Goal: Transaction & Acquisition: Purchase product/service

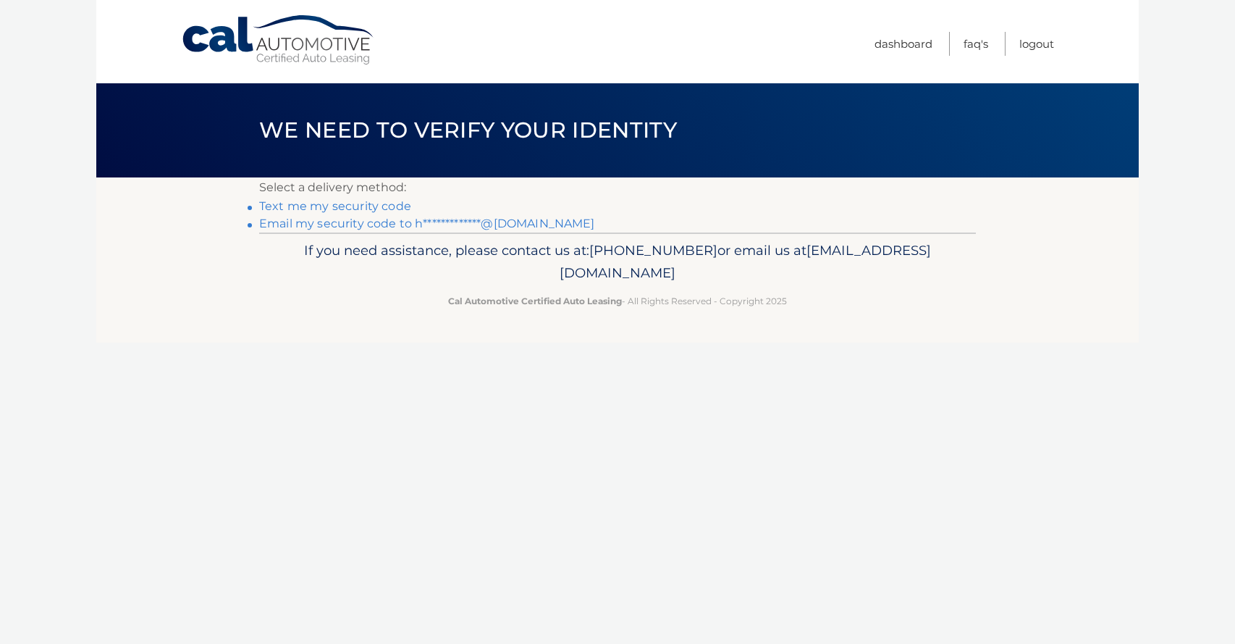
click at [334, 225] on link "**********" at bounding box center [427, 224] width 336 height 14
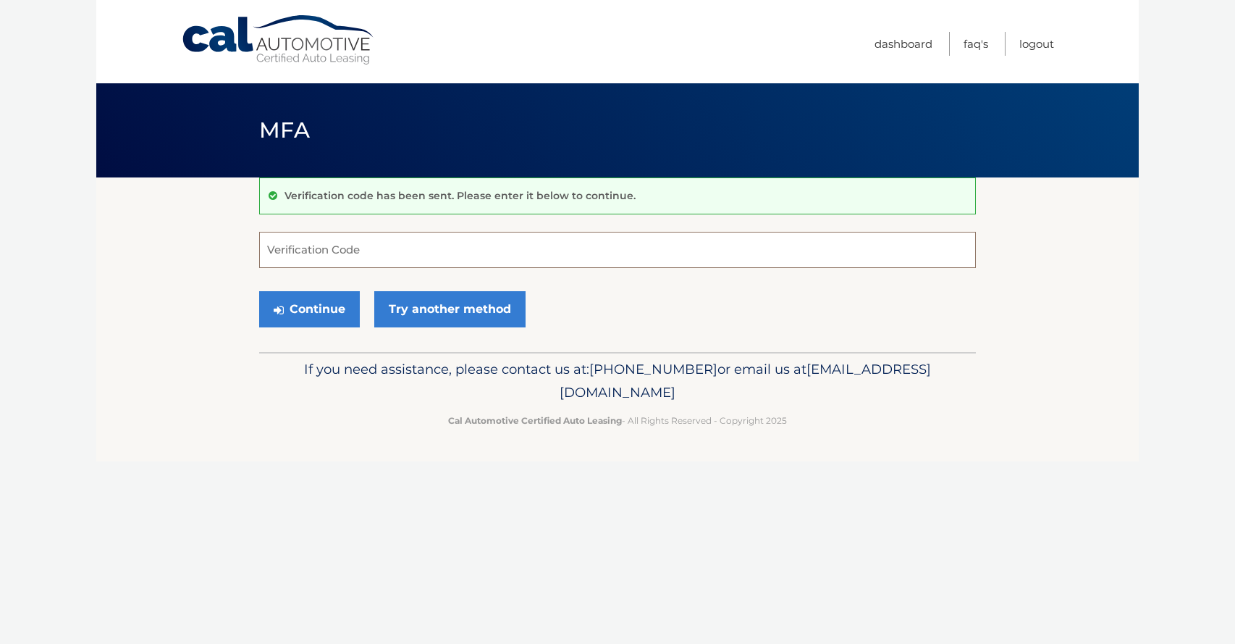
click at [344, 253] on input "Verification Code" at bounding box center [617, 250] width 717 height 36
paste input "955343"
type input "955343"
click at [296, 319] on button "Continue" at bounding box center [309, 309] width 101 height 36
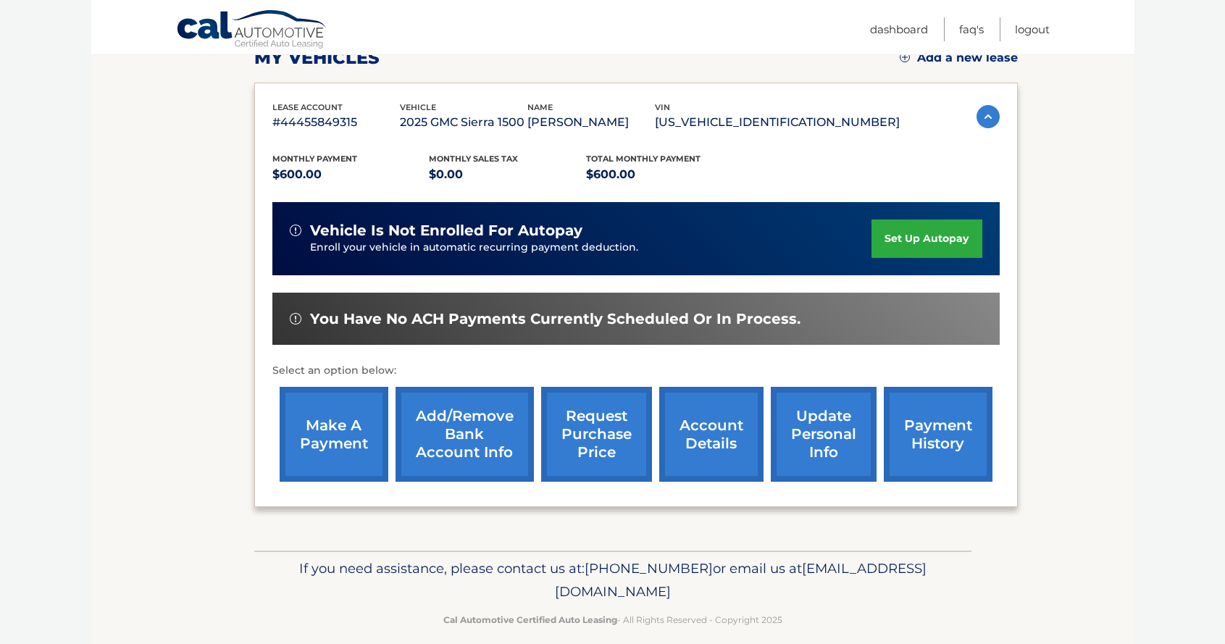
scroll to position [230, 0]
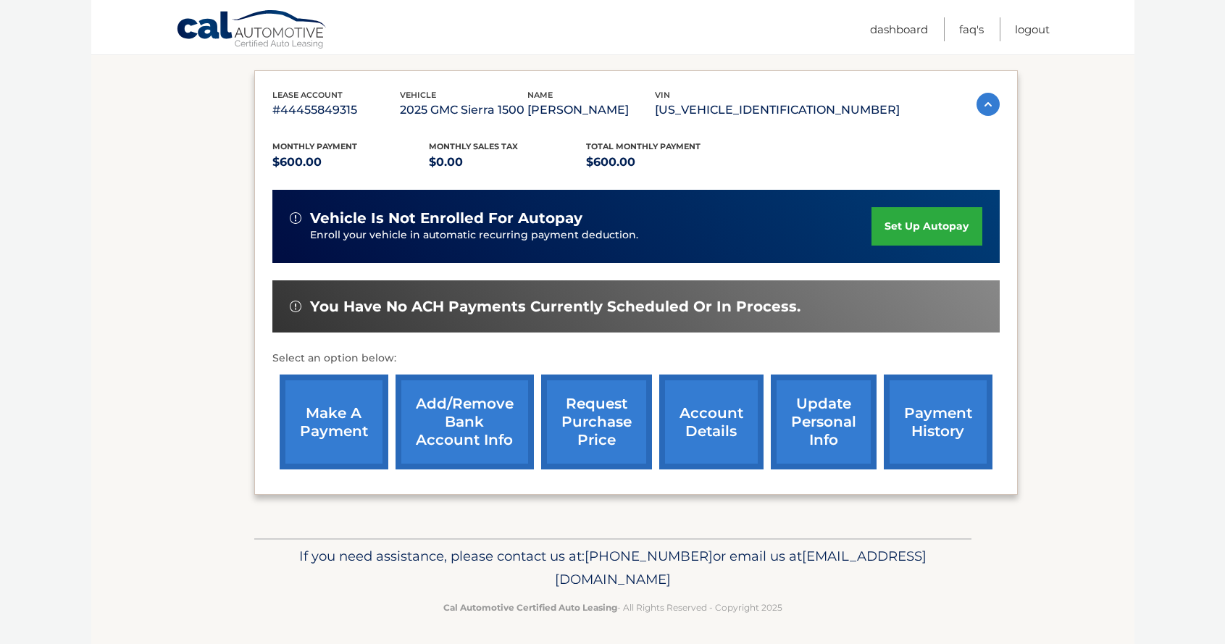
click at [346, 421] on link "make a payment" at bounding box center [334, 421] width 109 height 95
click at [463, 449] on link "Add/Remove bank account info" at bounding box center [464, 421] width 138 height 95
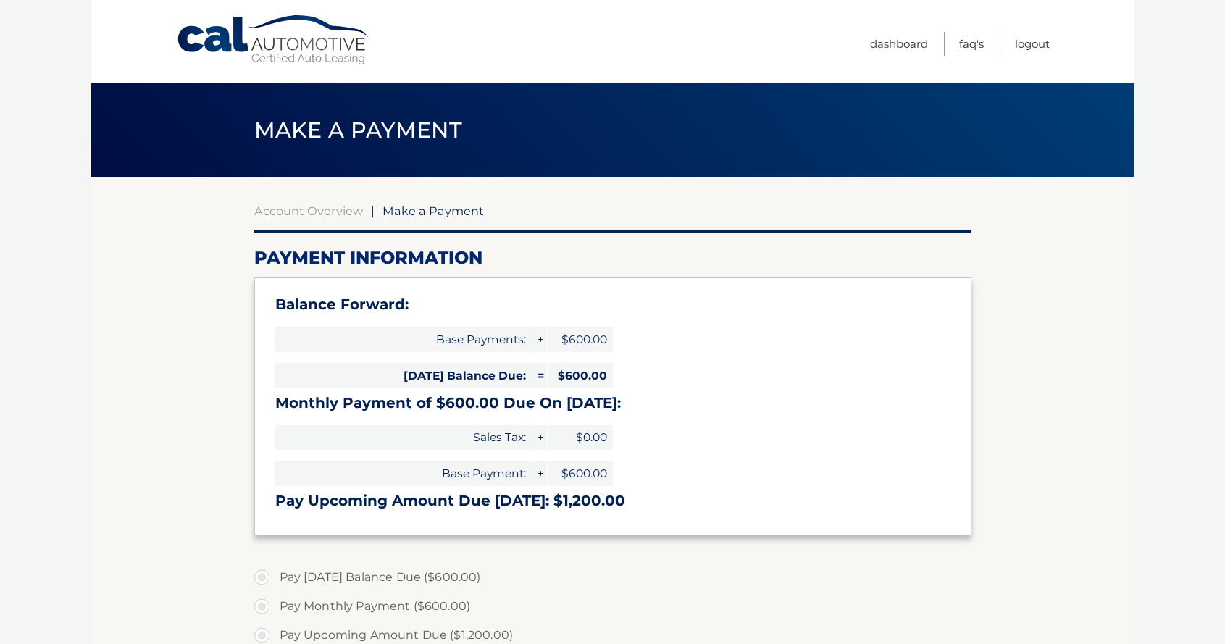
select select "NjNmMzE0ZDAtNTk4NS00NTk5LTlmYmEtNGE1OTc4YTVkMTY1"
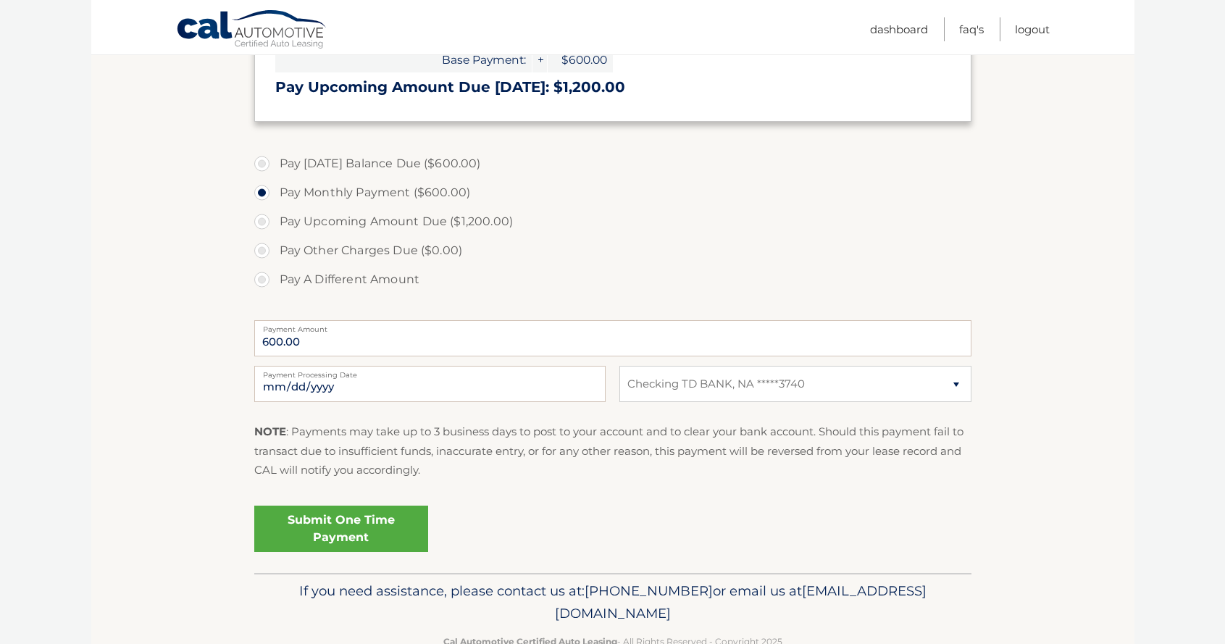
scroll to position [422, 0]
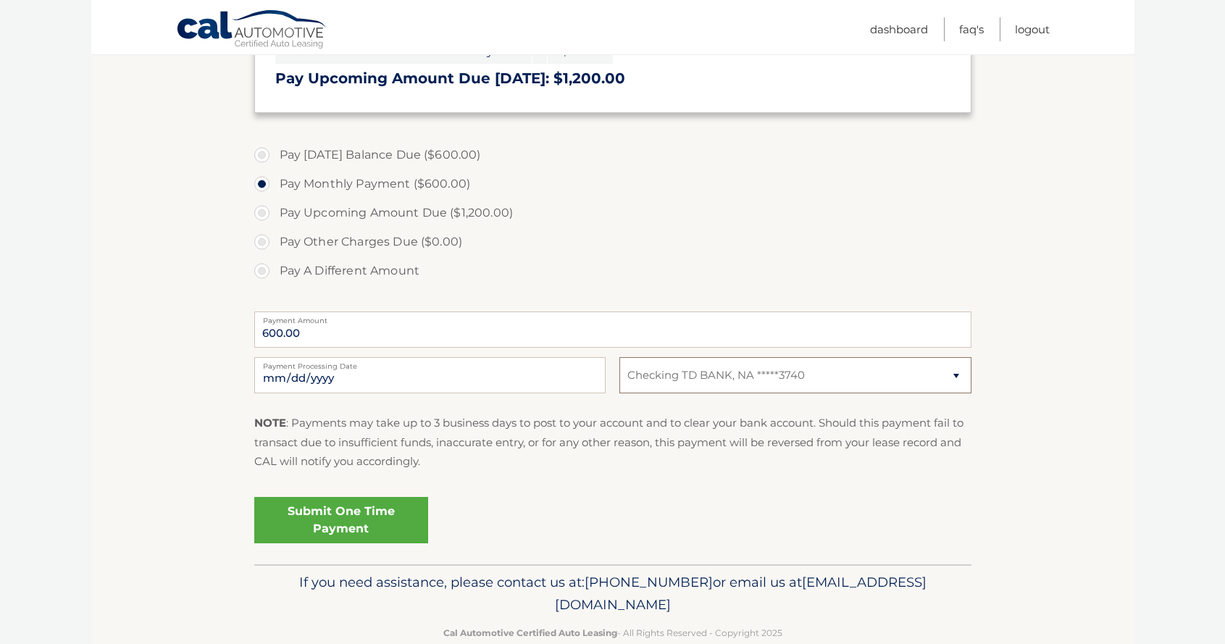
click at [782, 382] on select "Select Bank Account Checking TD BANK, NA *****3740" at bounding box center [794, 375] width 351 height 36
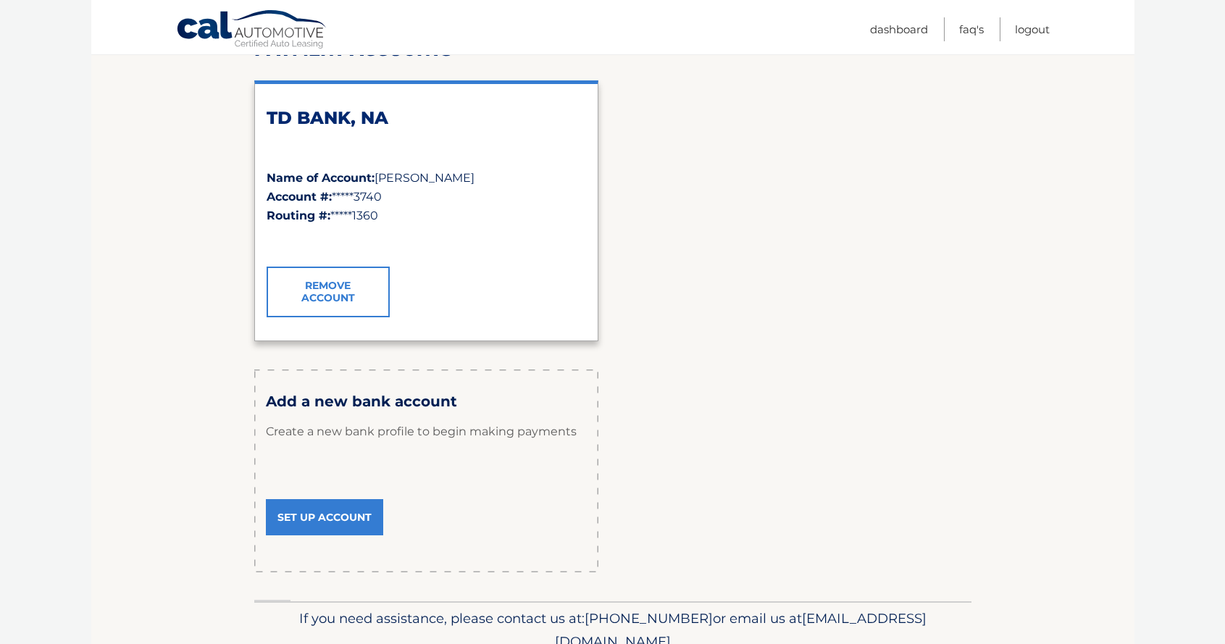
scroll to position [275, 0]
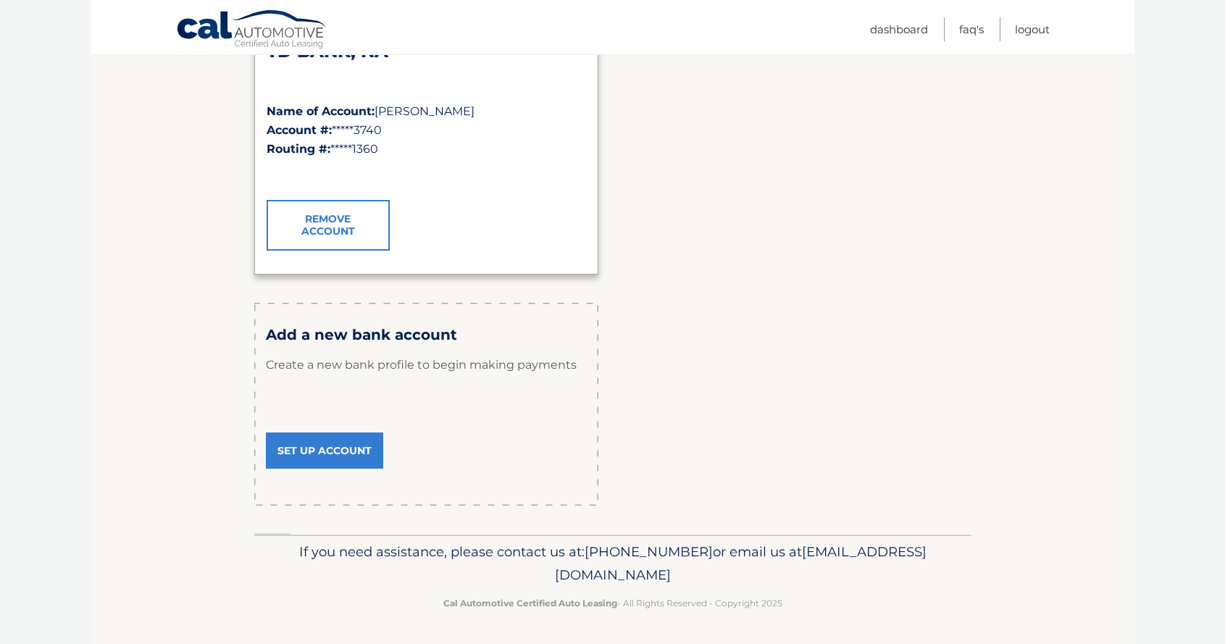
click at [319, 450] on link "Set Up Account" at bounding box center [324, 450] width 117 height 36
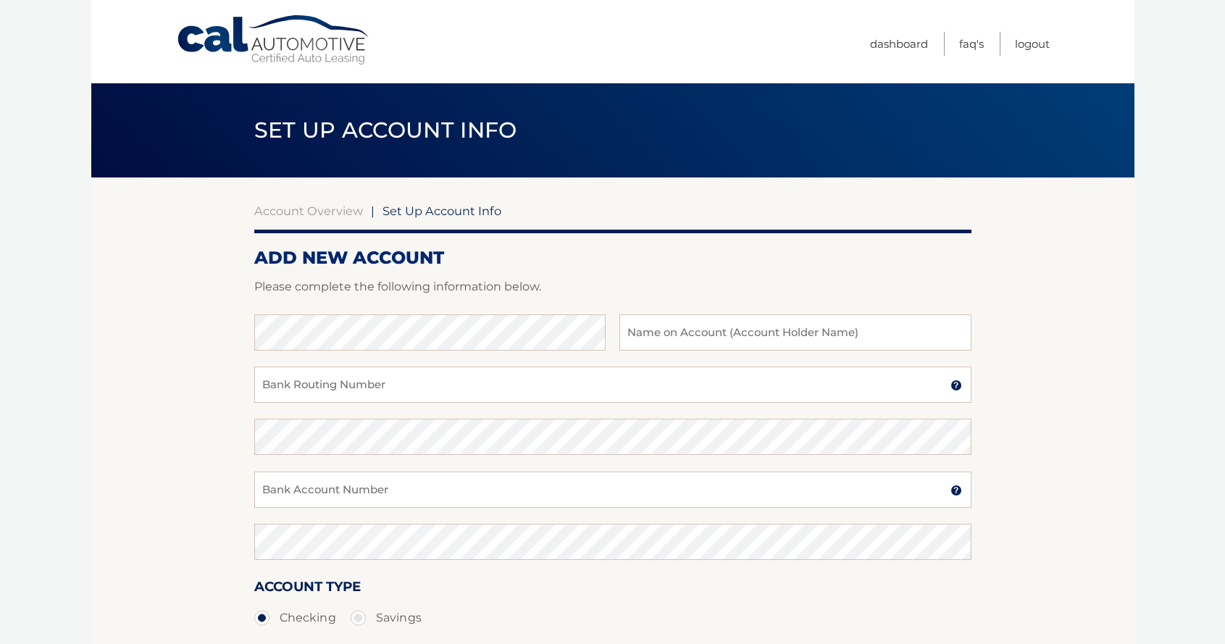
click at [168, 361] on section "Account Overview | Set Up Account Info ADD NEW ACCOUNT Please complete the foll…" at bounding box center [612, 453] width 1043 height 553
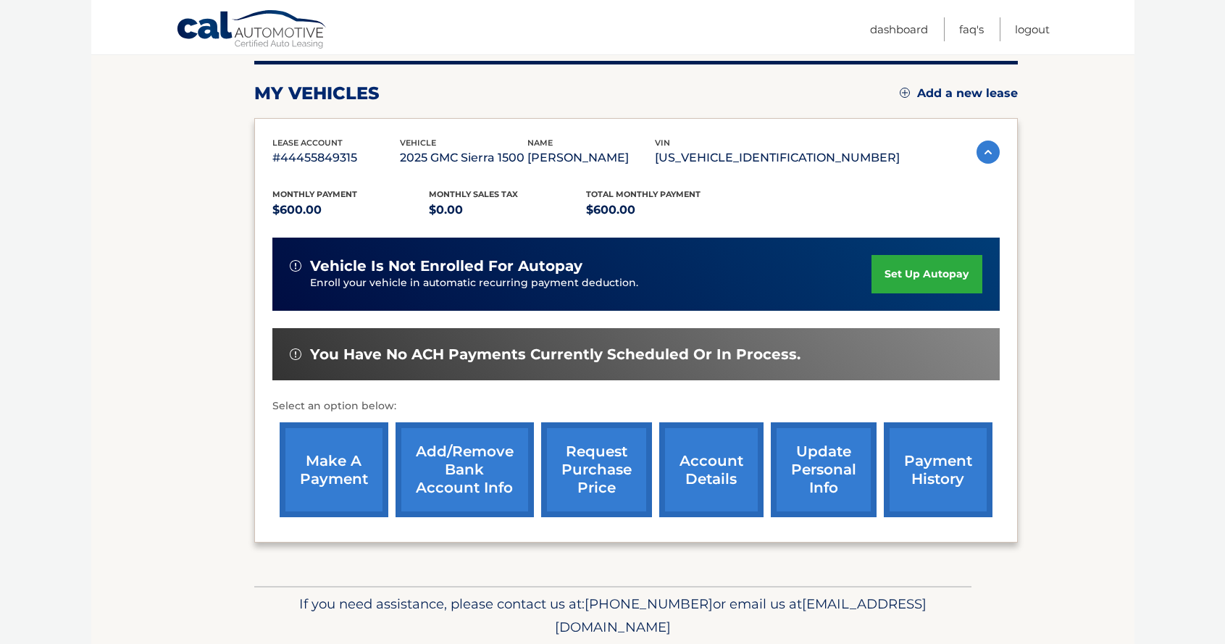
scroll to position [212, 0]
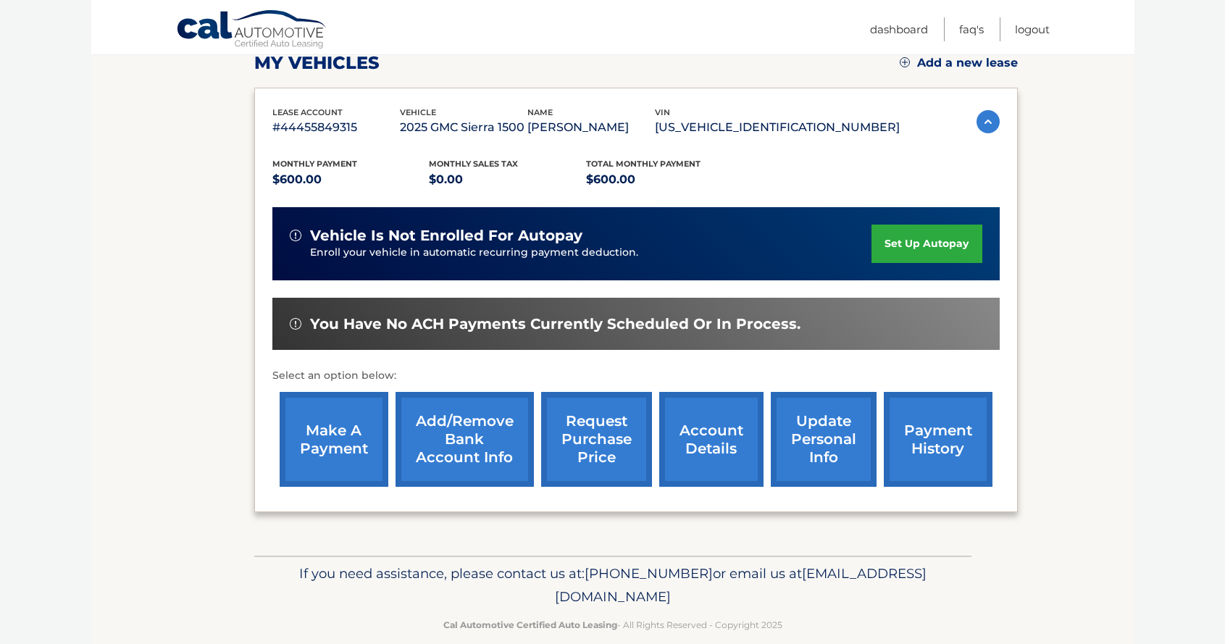
click at [364, 428] on link "make a payment" at bounding box center [334, 439] width 109 height 95
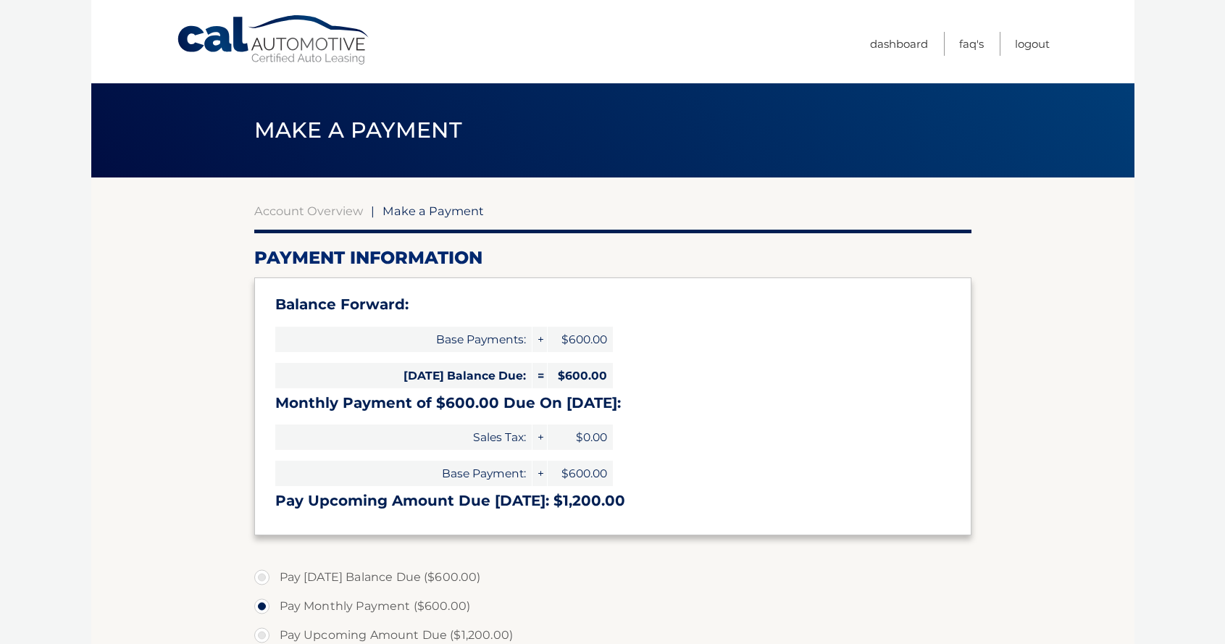
select select "NjNmMzE0ZDAtNTk4NS00NTk5LTlmYmEtNGE1OTc4YTVkMTY1"
click at [163, 428] on section "Account Overview | Make a Payment Payment Information Balance Forward: Base Pay…" at bounding box center [612, 581] width 1043 height 809
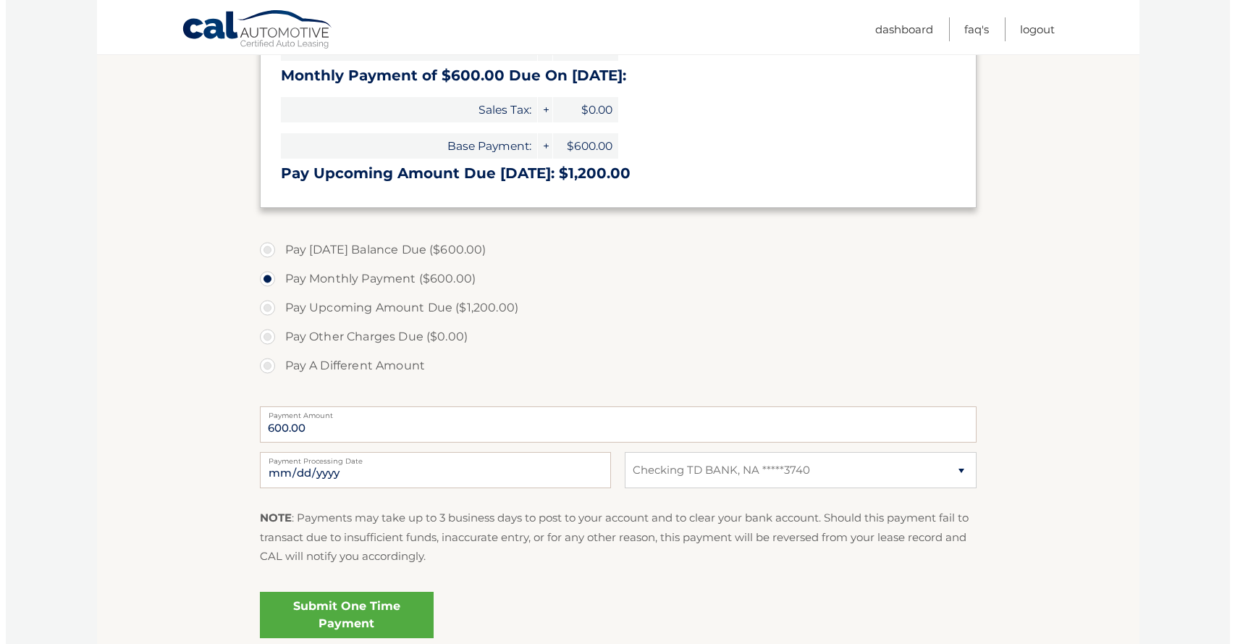
scroll to position [453, 0]
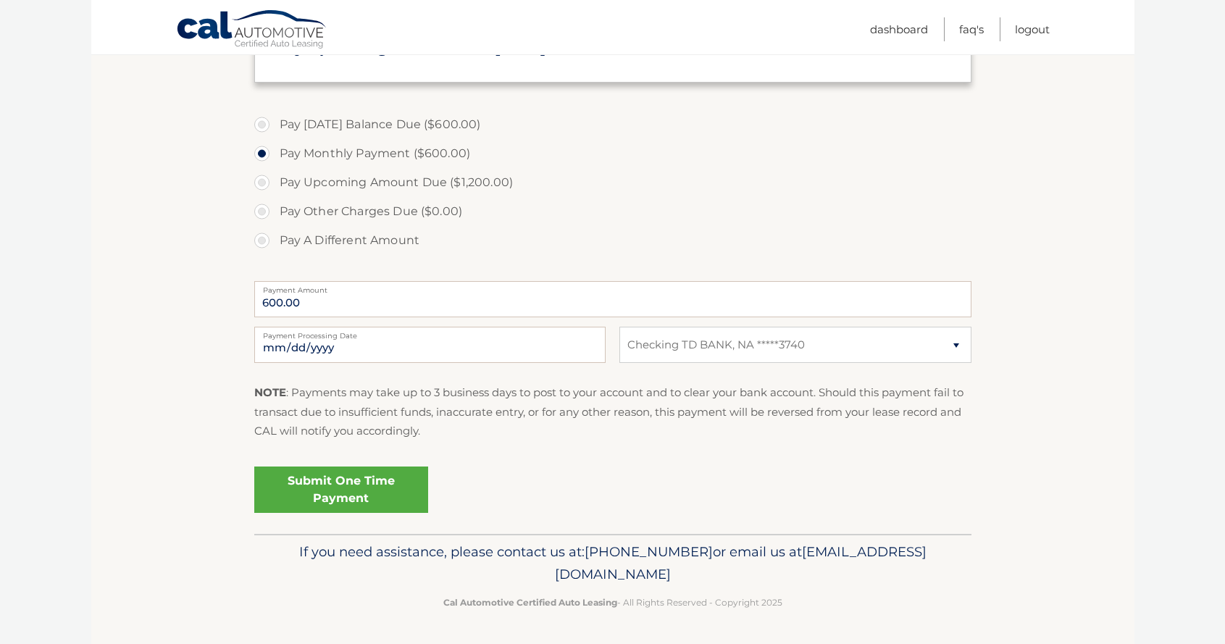
click at [378, 484] on link "Submit One Time Payment" at bounding box center [341, 489] width 174 height 46
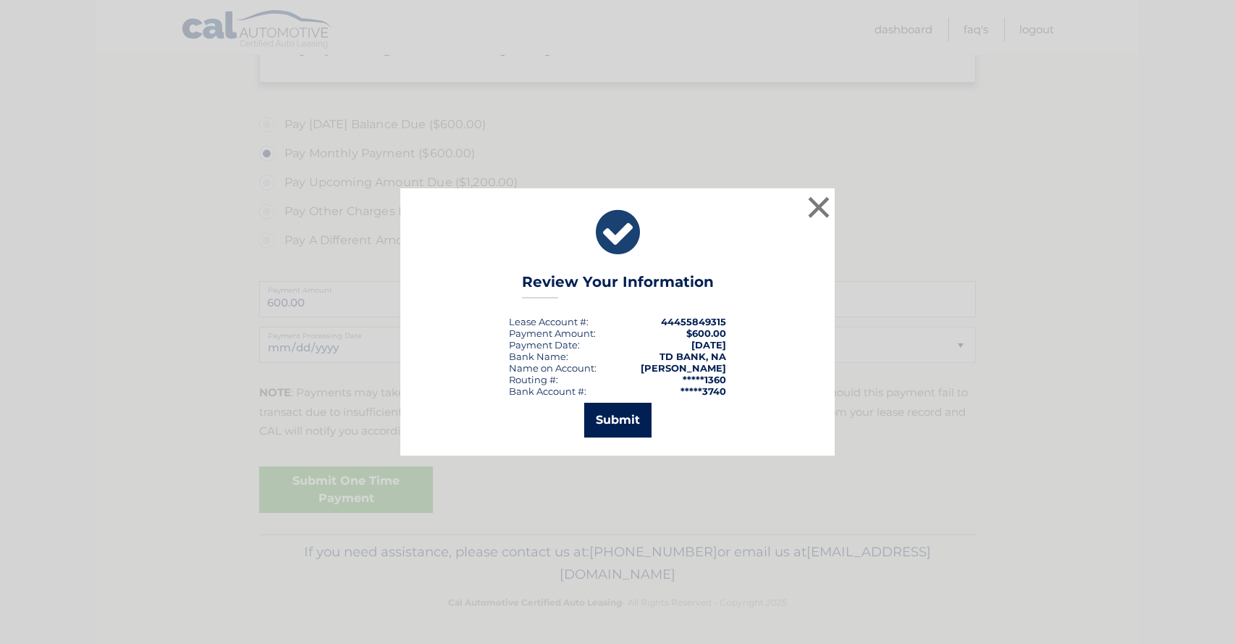
click at [624, 424] on button "Submit" at bounding box center [617, 420] width 67 height 35
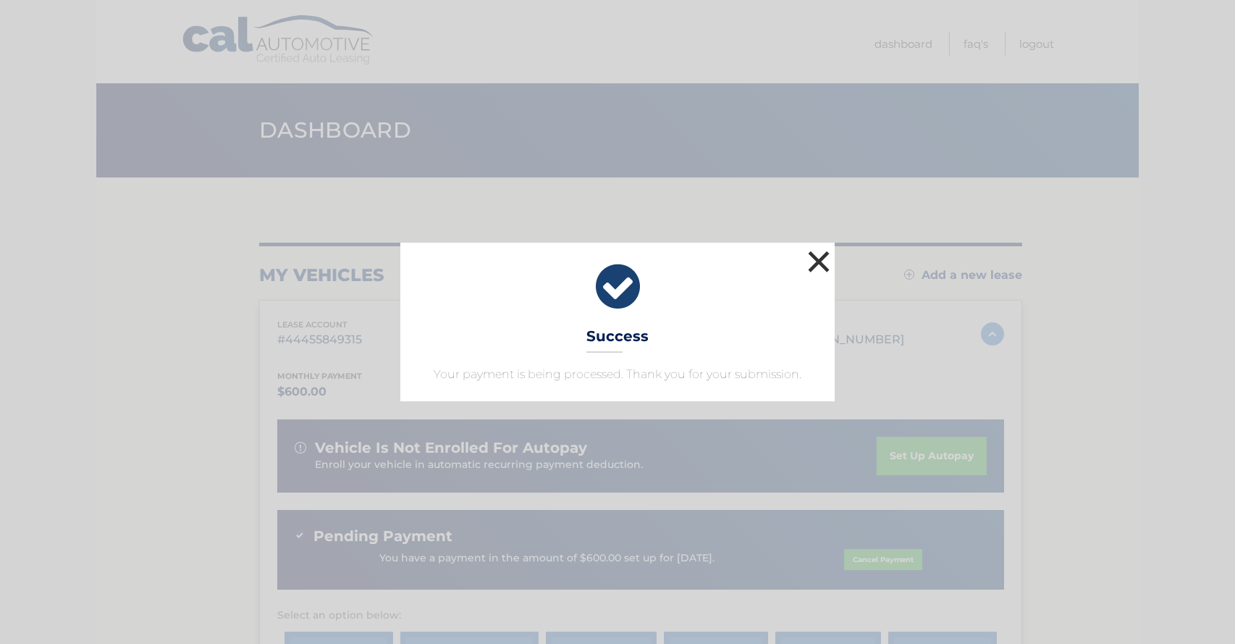
click at [820, 261] on button "×" at bounding box center [819, 261] width 29 height 29
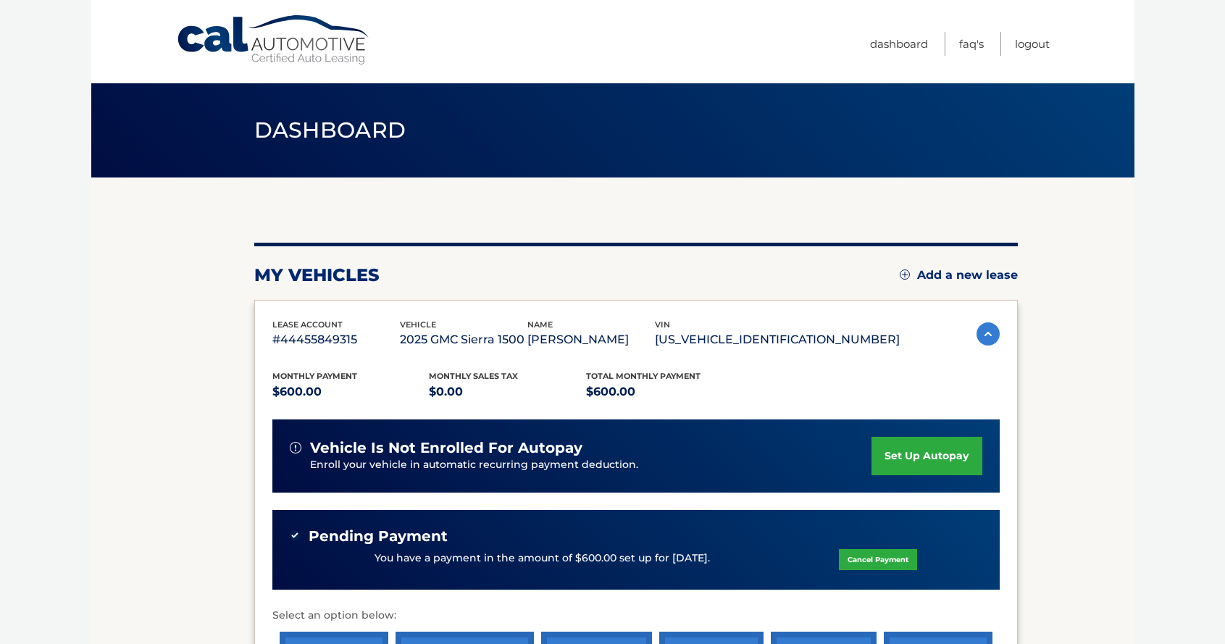
click at [209, 406] on section "my vehicles Add a new lease lease account #44455849315 vehicle 2025 GMC Sierra …" at bounding box center [612, 486] width 1043 height 618
click at [181, 418] on section "my vehicles Add a new lease lease account #44455849315 vehicle 2025 GMC Sierra …" at bounding box center [612, 486] width 1043 height 618
